Goal: Task Accomplishment & Management: Complete application form

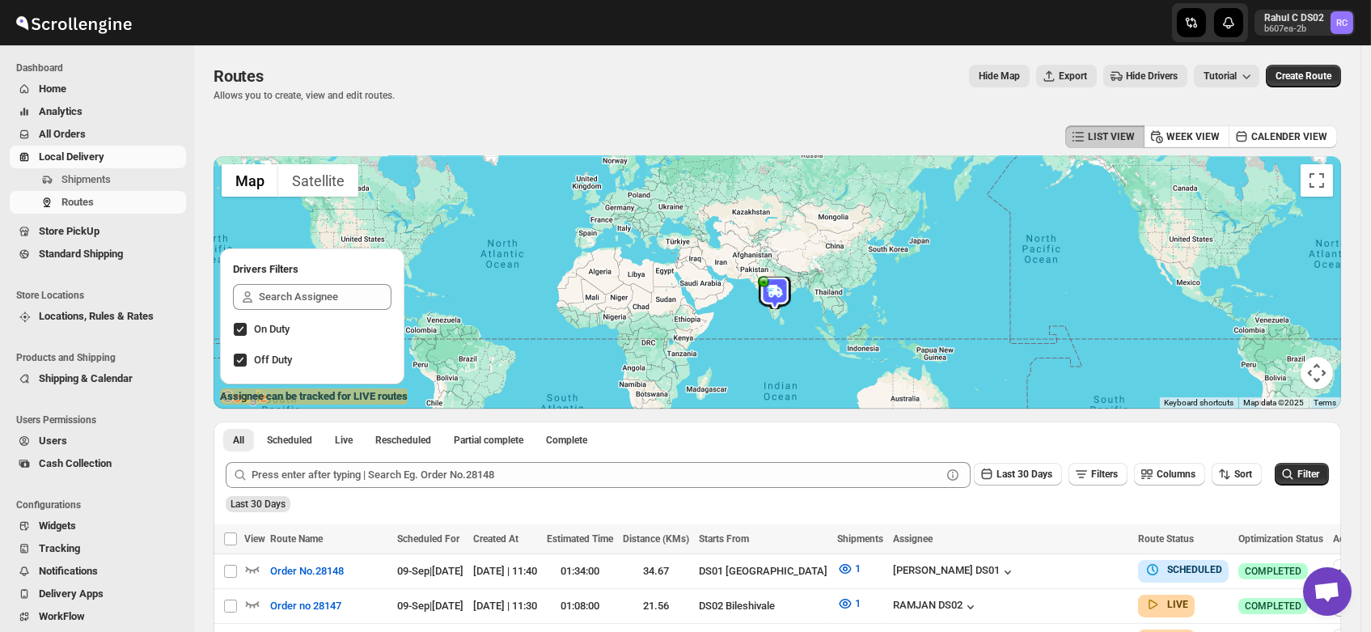
click at [53, 445] on span "Users" at bounding box center [53, 440] width 28 height 12
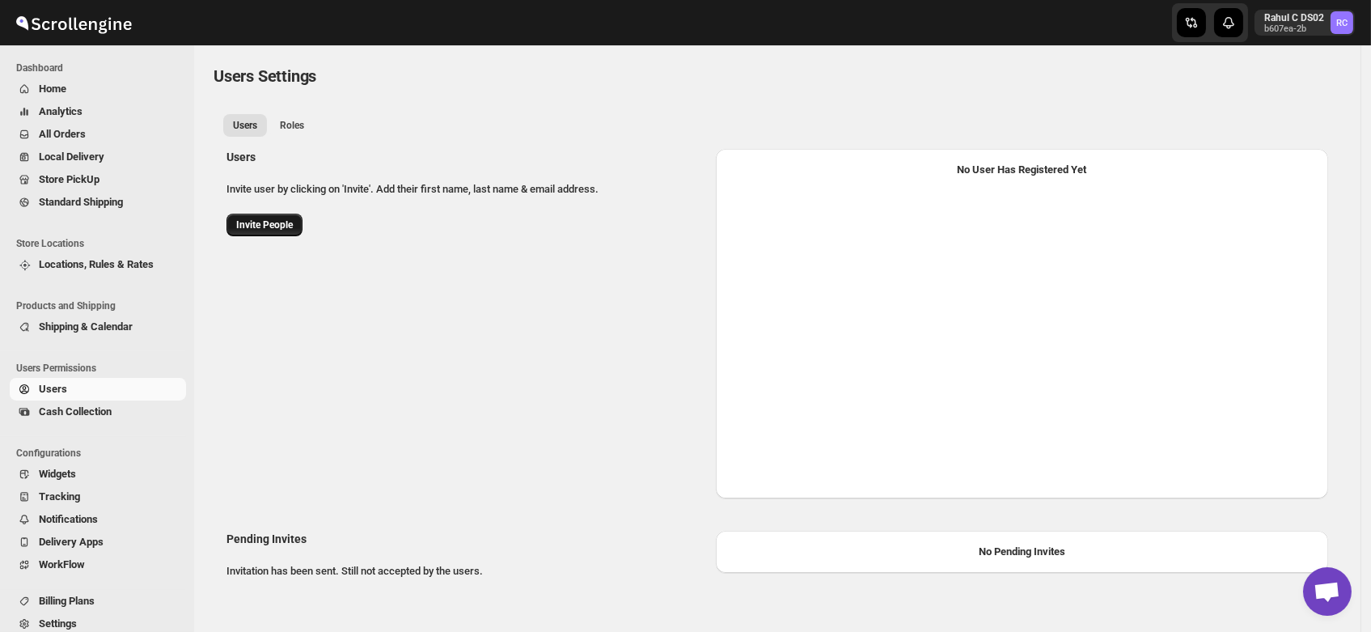
click at [268, 213] on button "Invite People" at bounding box center [264, 224] width 76 height 23
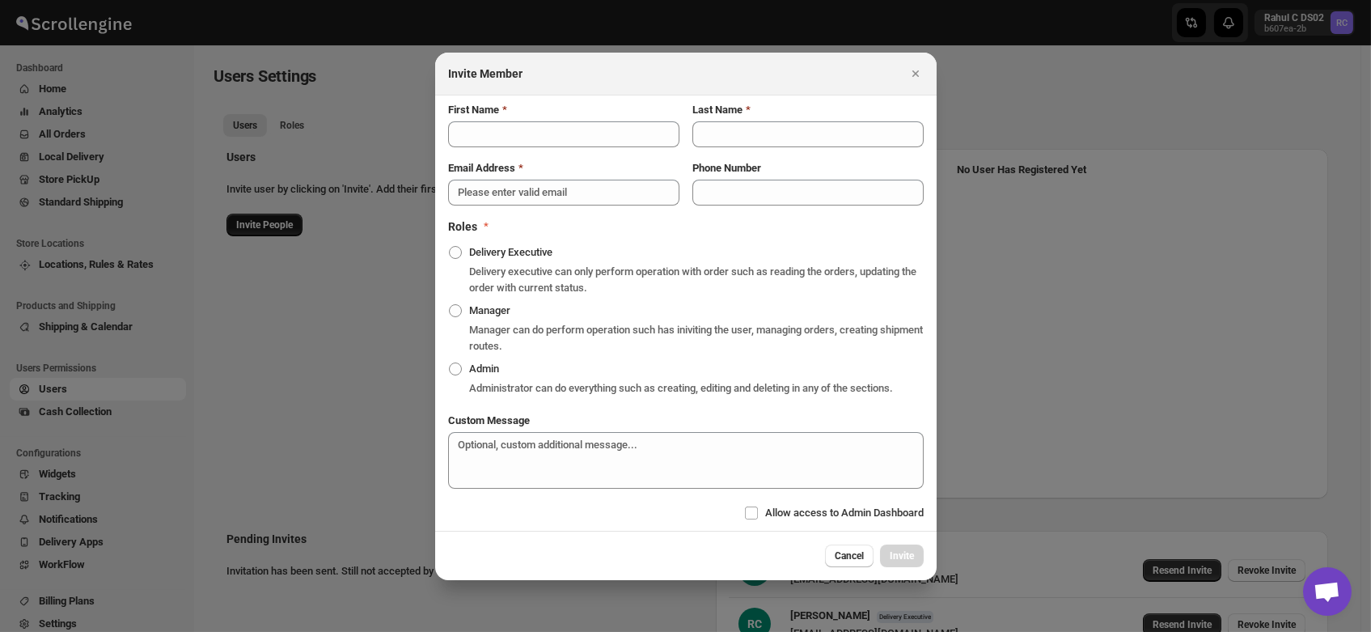
select select "637b767fbaab0276b10c91d5"
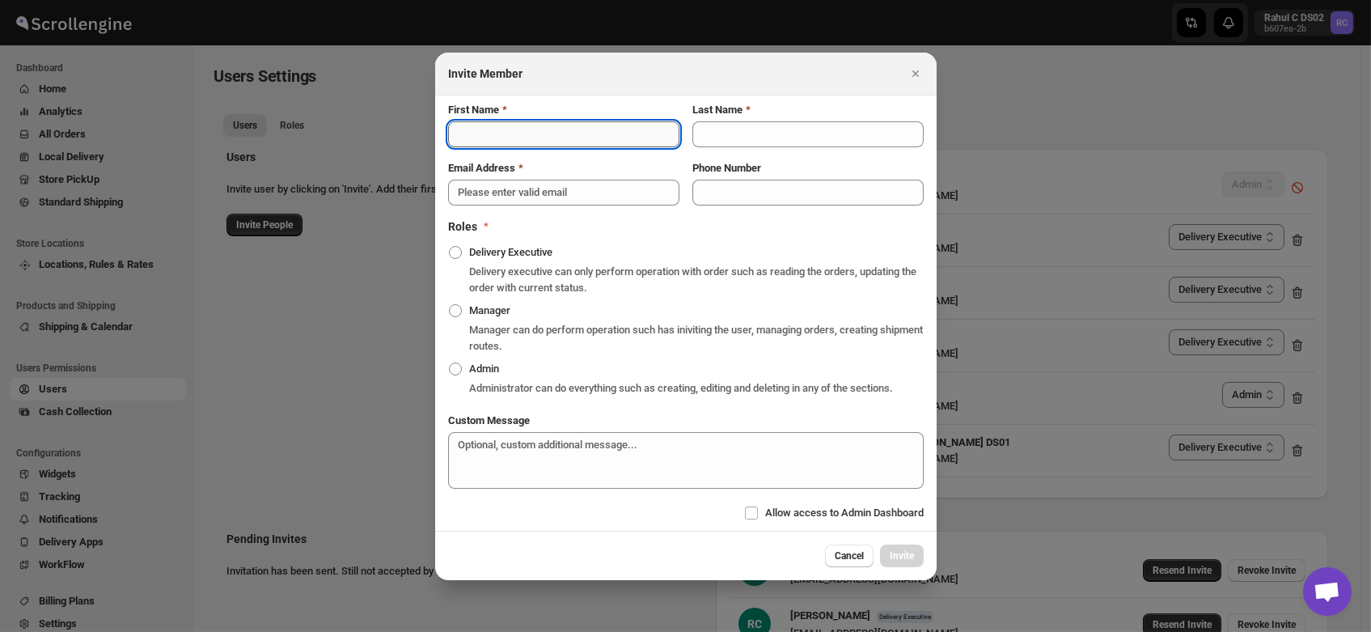
click at [495, 133] on input "First Name" at bounding box center [563, 134] width 231 height 26
type input "Raju"
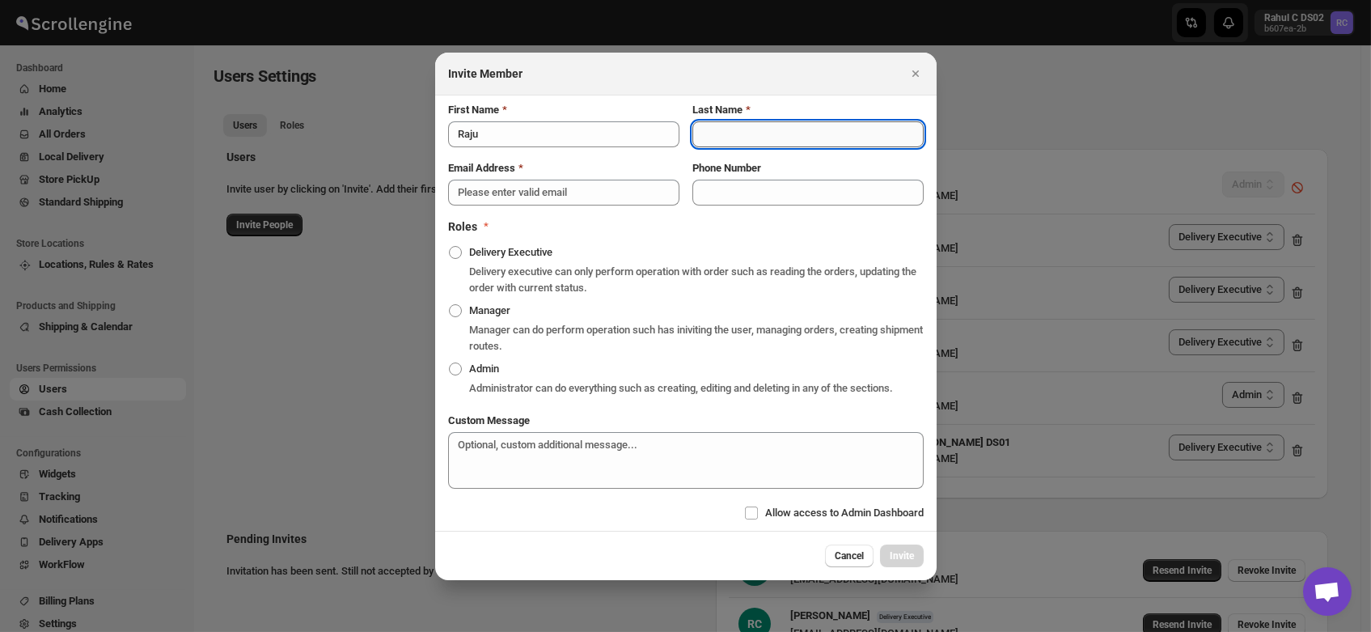
click at [732, 140] on input "Last Name" at bounding box center [807, 134] width 231 height 26
type input "DS03"
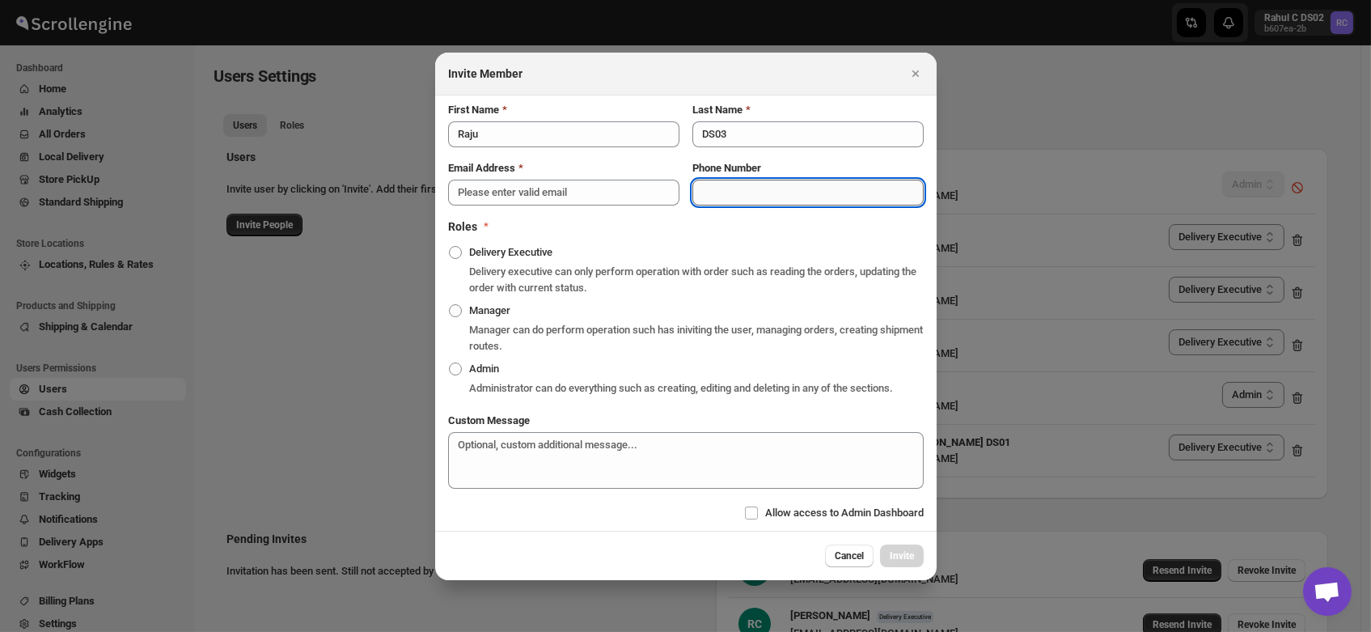
click at [747, 193] on input "Phone Number" at bounding box center [807, 193] width 231 height 26
paste input "8147 647996"
click at [728, 190] on input "8147 647996" at bounding box center [807, 193] width 231 height 26
type input "8147647996"
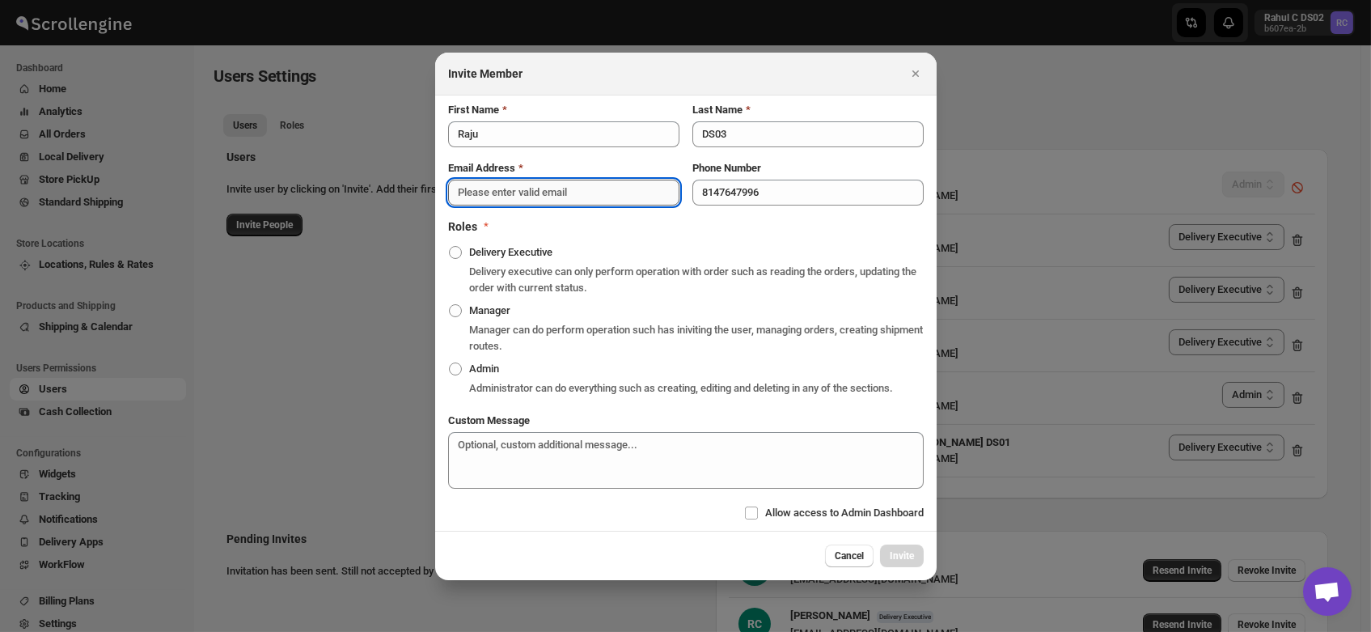
click at [517, 197] on input "Email Address" at bounding box center [563, 193] width 231 height 26
click at [499, 194] on input "Email Address" at bounding box center [563, 193] width 231 height 26
paste input "[EMAIL_ADDRESS][DOMAIN_NAME]"
type input "[EMAIL_ADDRESS][DOMAIN_NAME]"
click at [456, 256] on span ":ruv:" at bounding box center [455, 252] width 13 height 13
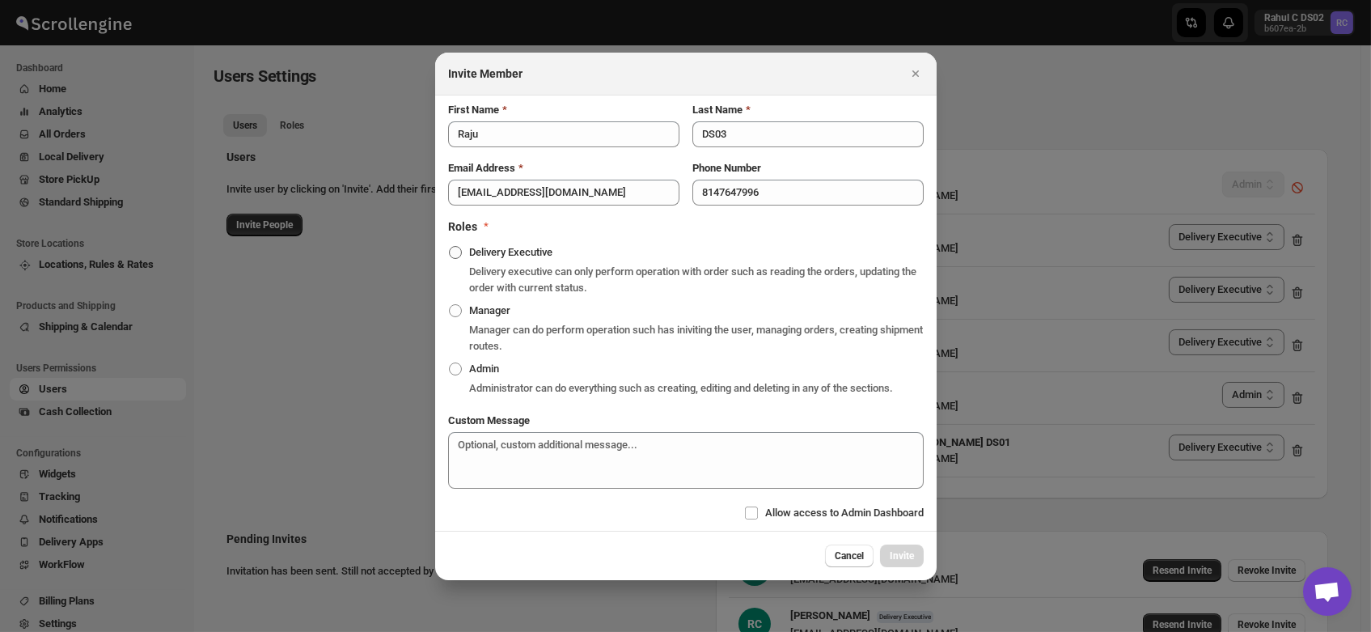
click at [450, 247] on input "Delivery Executive" at bounding box center [449, 246] width 1 height 1
radio input "true"
click at [896, 554] on span "Invite" at bounding box center [902, 555] width 24 height 13
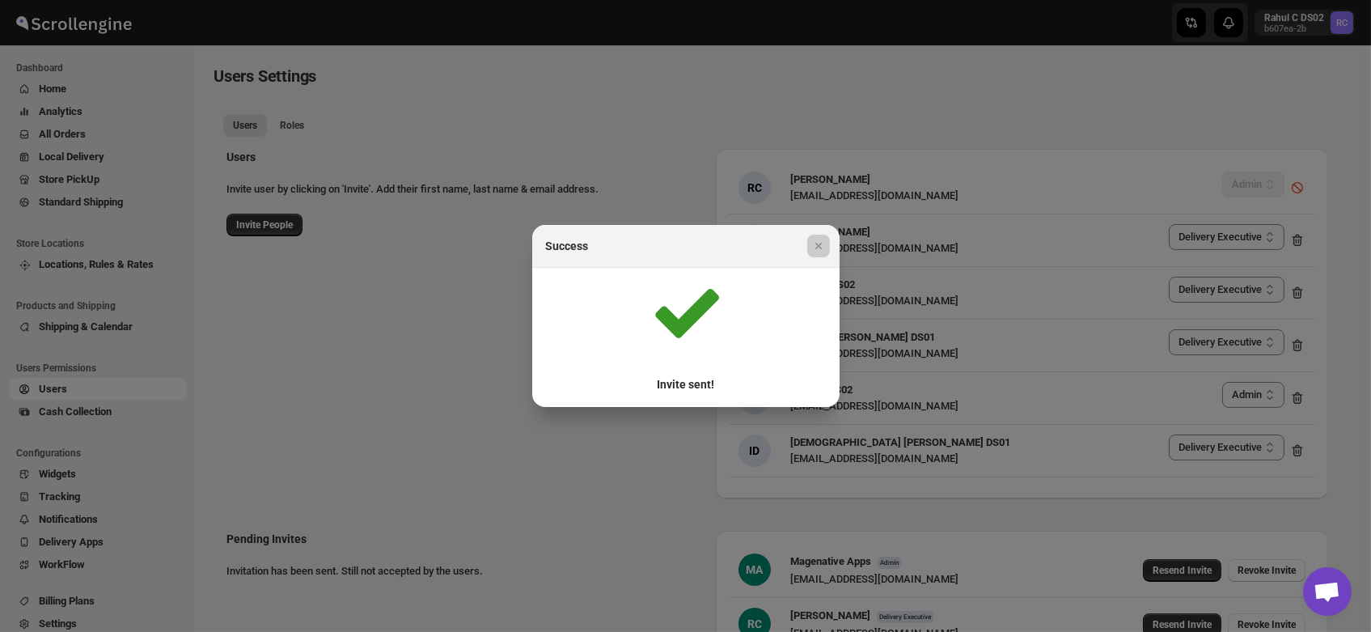
click at [896, 554] on div at bounding box center [685, 316] width 1371 height 632
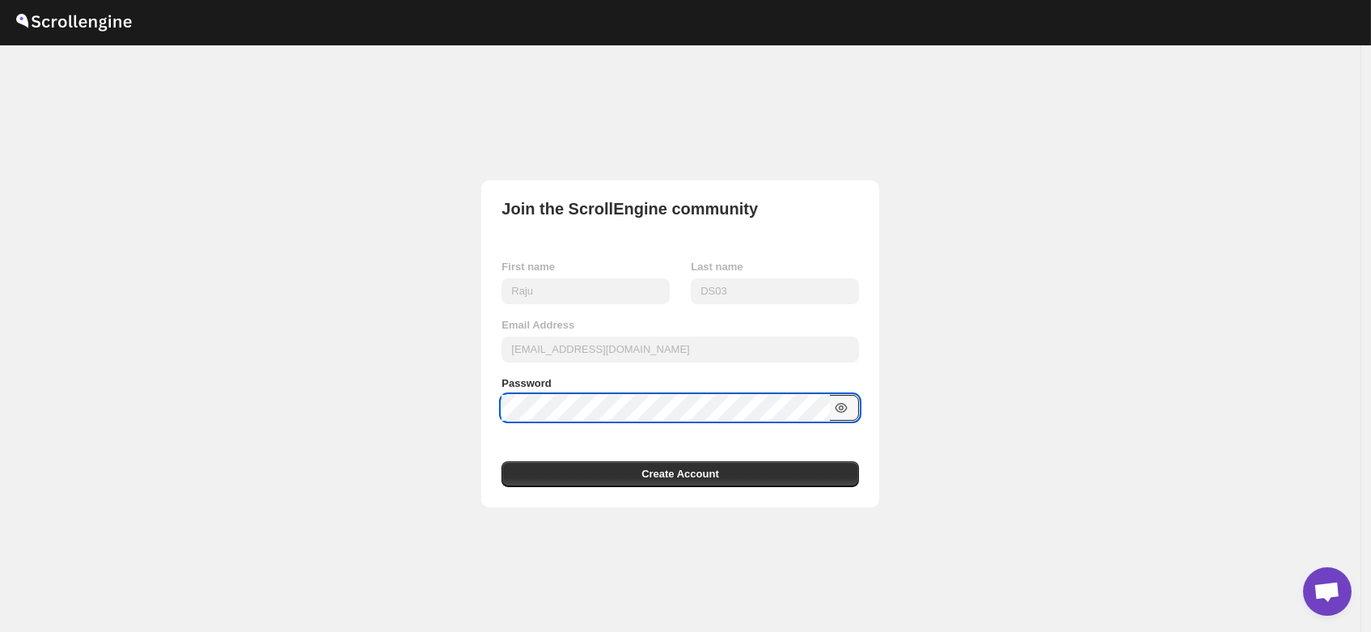
click at [845, 407] on icon "button" at bounding box center [841, 407] width 16 height 16
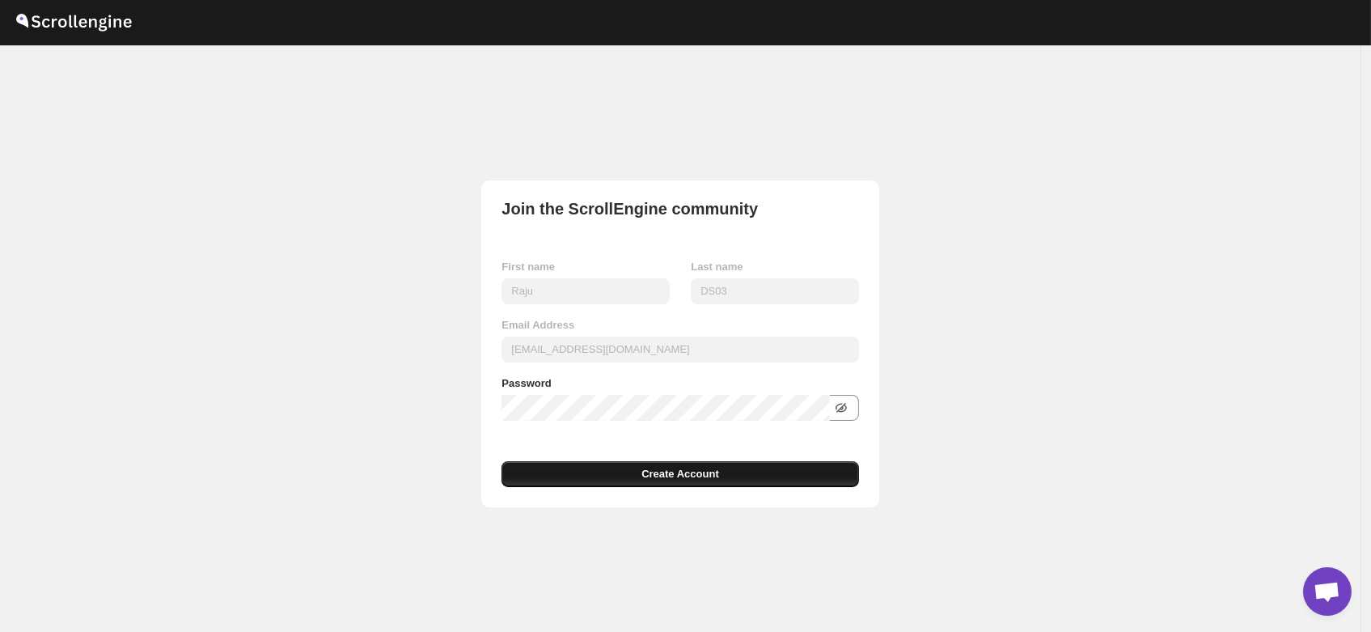
click at [662, 476] on span "Create Account" at bounding box center [680, 474] width 78 height 16
